Goal: Transaction & Acquisition: Purchase product/service

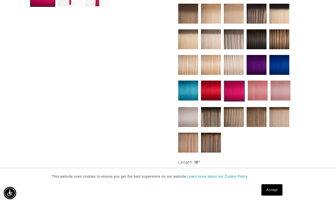
scroll to position [0, 295]
click at [259, 88] on img at bounding box center [258, 91] width 20 height 20
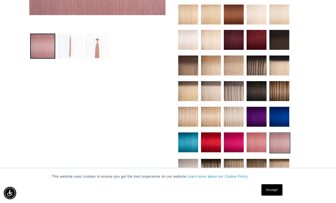
click at [251, 142] on img at bounding box center [256, 142] width 20 height 20
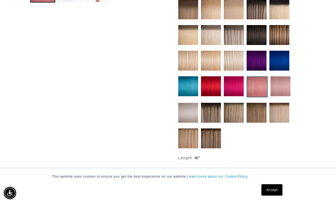
click at [232, 81] on img at bounding box center [234, 86] width 20 height 20
